Goal: Task Accomplishment & Management: Use online tool/utility

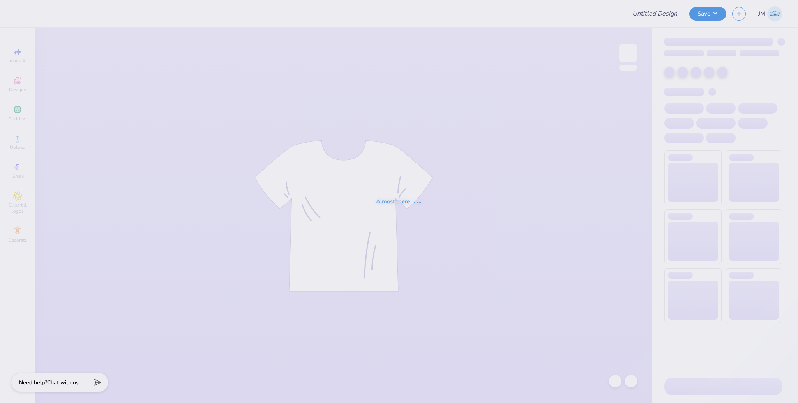
type input "SWE Officer"
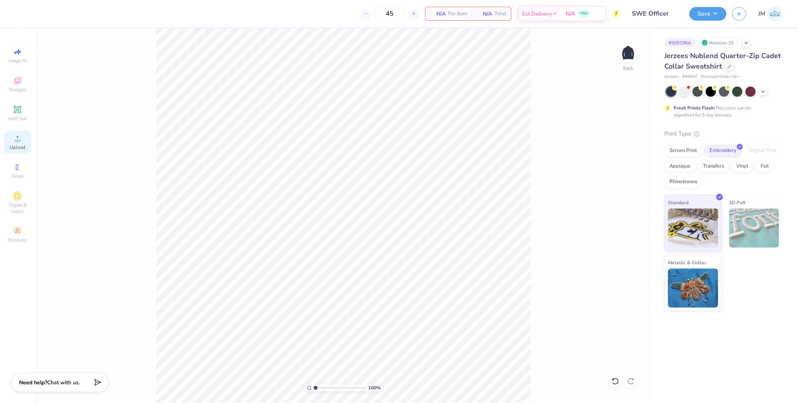
click at [23, 144] on span "Upload" at bounding box center [18, 147] width 16 height 6
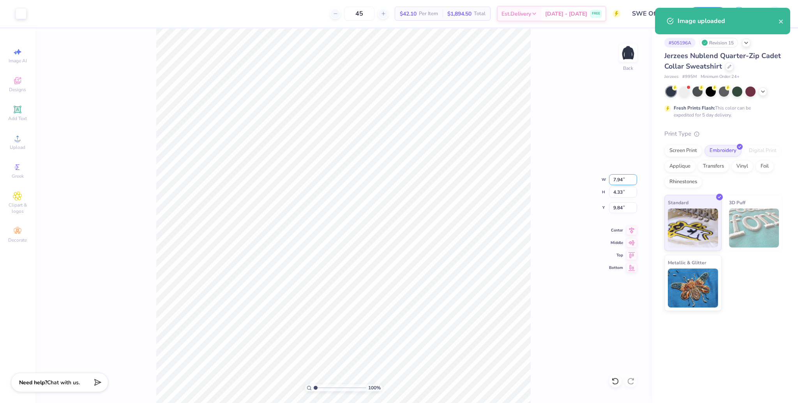
click at [617, 182] on input "7.94" at bounding box center [623, 179] width 28 height 11
type input "4.00"
type input "2.18"
type input "10.91"
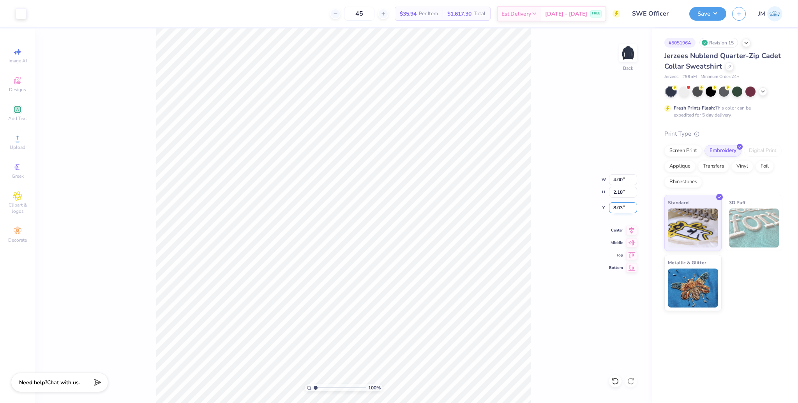
click at [613, 209] on input "8.03" at bounding box center [623, 207] width 28 height 11
click at [613, 209] on input "4.00" at bounding box center [623, 207] width 28 height 11
type input "3.00"
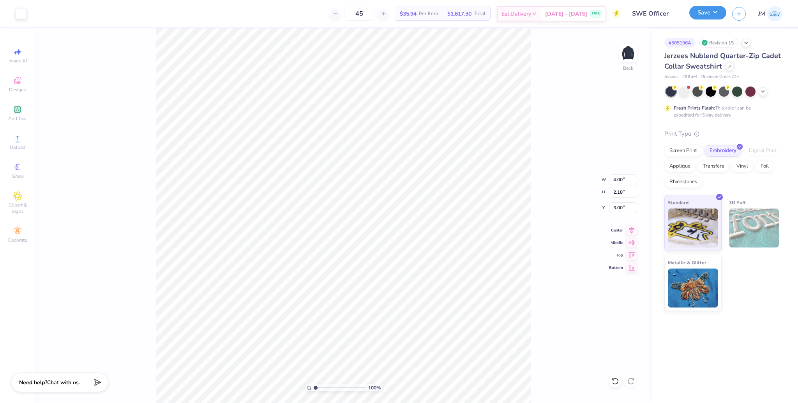
click at [709, 13] on button "Save" at bounding box center [707, 13] width 37 height 14
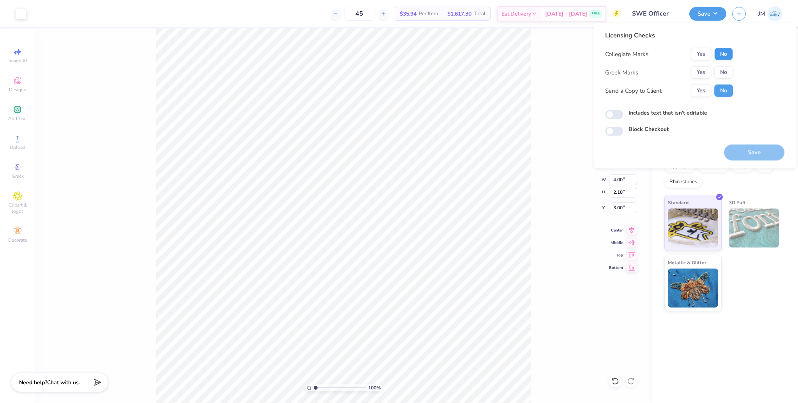
click at [725, 51] on button "No" at bounding box center [723, 54] width 19 height 12
click at [719, 68] on button "No" at bounding box center [723, 72] width 19 height 12
click at [760, 153] on button "Save" at bounding box center [754, 153] width 60 height 16
